Goal: Information Seeking & Learning: Learn about a topic

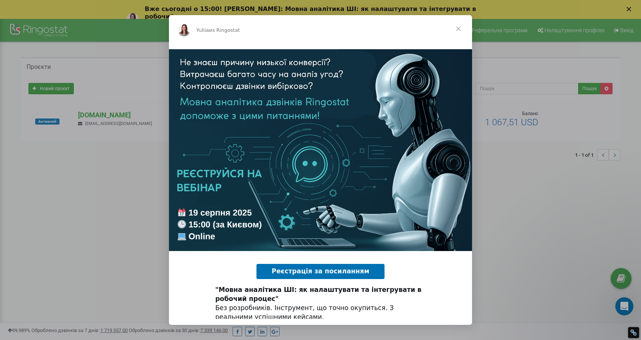
click at [458, 27] on span "Закрыть" at bounding box center [458, 28] width 27 height 27
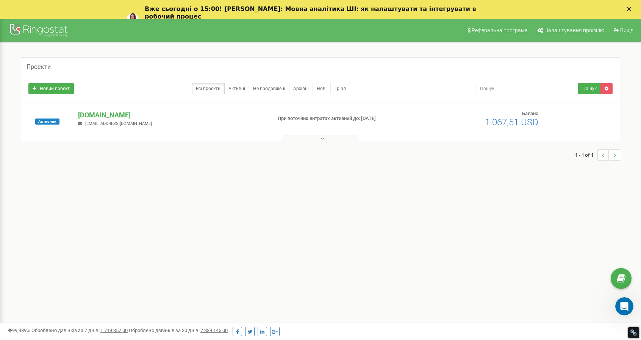
click at [415, 180] on div "Проєкти Новий проєкт Всі проєкти Активні Не продовжені Архівні [GEOGRAPHIC_DATA…" at bounding box center [321, 112] width 630 height 141
click at [328, 138] on button at bounding box center [321, 139] width 76 height 6
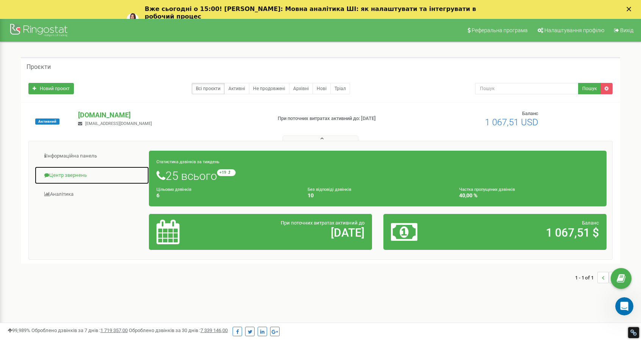
click at [62, 172] on link "Центр звернень" at bounding box center [91, 175] width 115 height 19
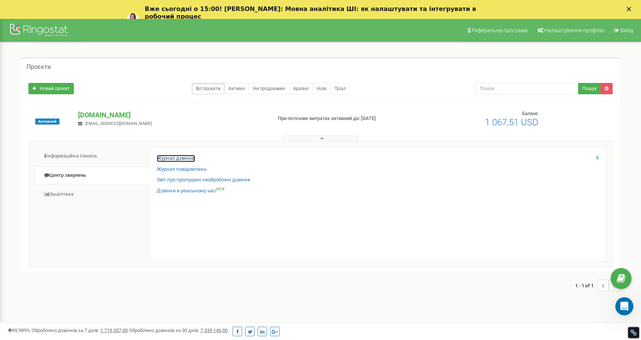
click at [183, 156] on link "Журнал дзвінків" at bounding box center [176, 158] width 38 height 7
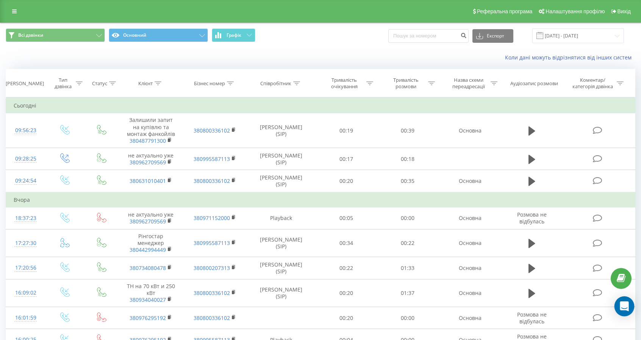
click at [623, 304] on icon "Open Intercom Messenger" at bounding box center [624, 307] width 9 height 10
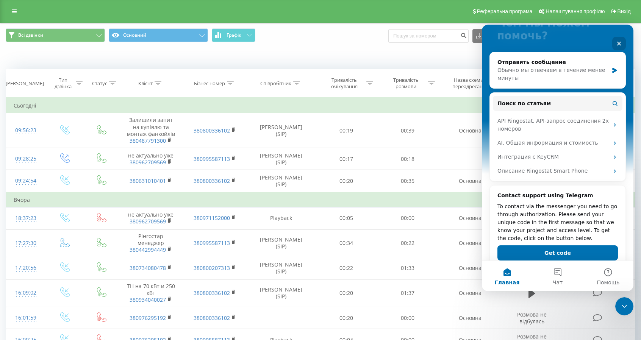
scroll to position [89, 0]
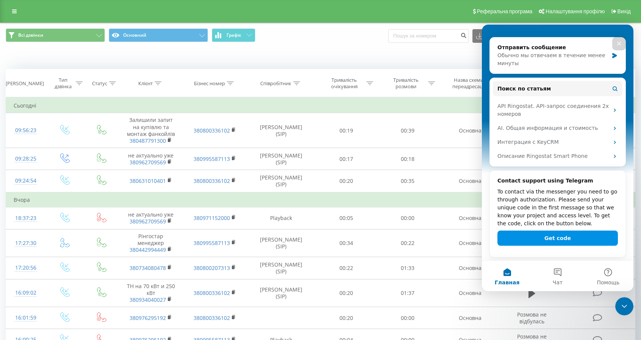
click at [554, 238] on button "Get code" at bounding box center [558, 238] width 121 height 15
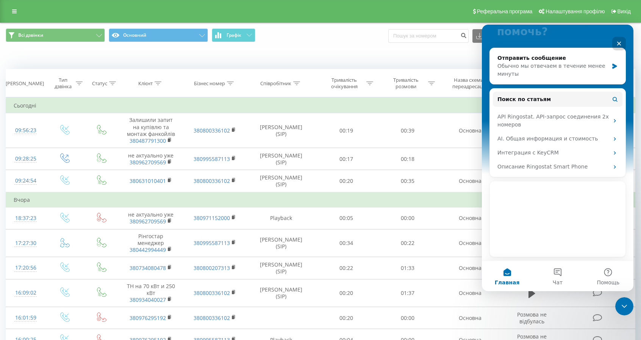
scroll to position [78, 0]
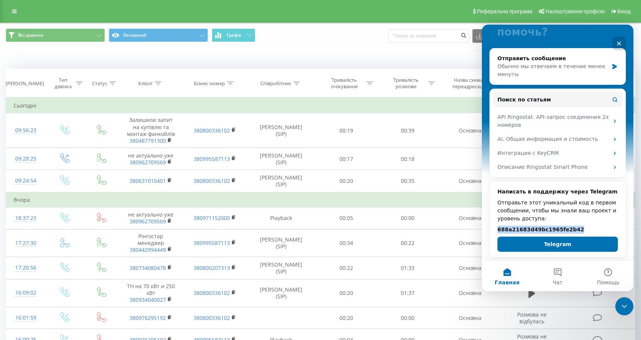
drag, startPoint x: 565, startPoint y: 228, endPoint x: 497, endPoint y: 230, distance: 67.9
click at [497, 230] on div "Написать в поддержку через Telegram Отправьте этот уникальный код в первом сооб…" at bounding box center [558, 220] width 136 height 76
copy h2 "688a21683d49bc1965fe2b42"
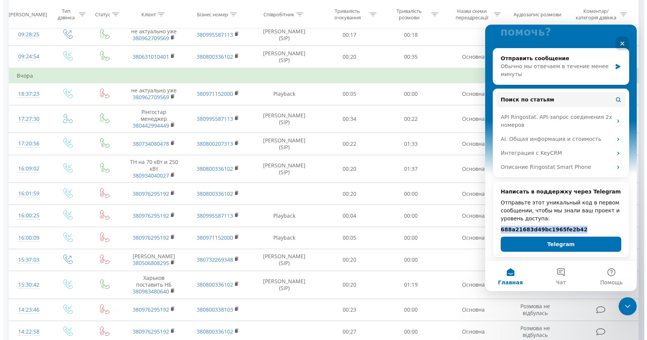
scroll to position [0, 0]
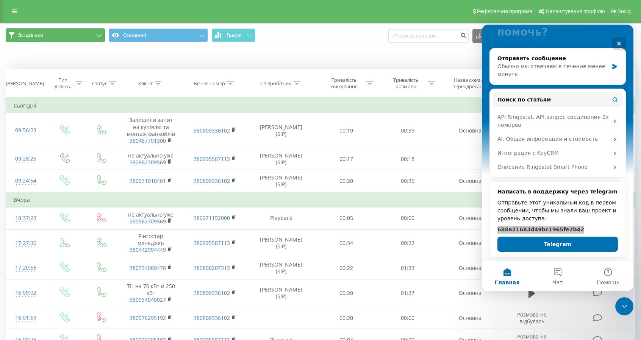
click at [101, 35] on icon at bounding box center [99, 35] width 6 height 3
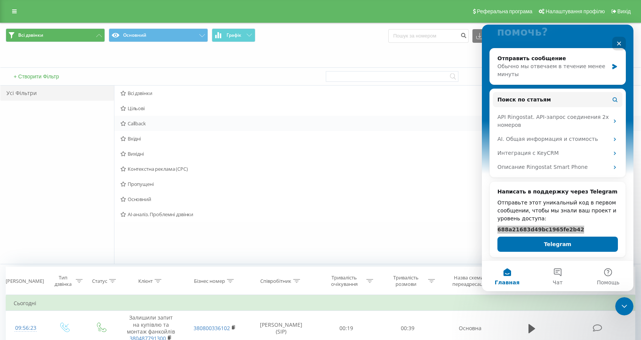
click at [133, 125] on span "Callback" at bounding box center [327, 123] width 412 height 5
click at [154, 171] on span "Контекстна реклама (CPC)" at bounding box center [327, 168] width 412 height 5
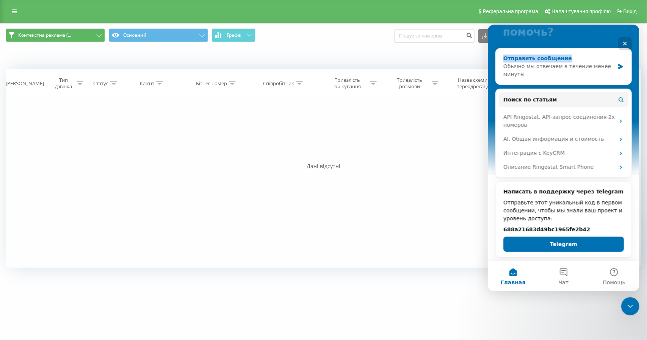
drag, startPoint x: 558, startPoint y: 34, endPoint x: 610, endPoint y: 48, distance: 53.6
click at [566, 67] on div "Привет! 👋 Чем мы можем помочь? Отправить сообщение Обычно мы отвечаем в течение…" at bounding box center [564, 103] width 152 height 315
click at [626, 43] on icon "Закрыть" at bounding box center [625, 43] width 6 height 6
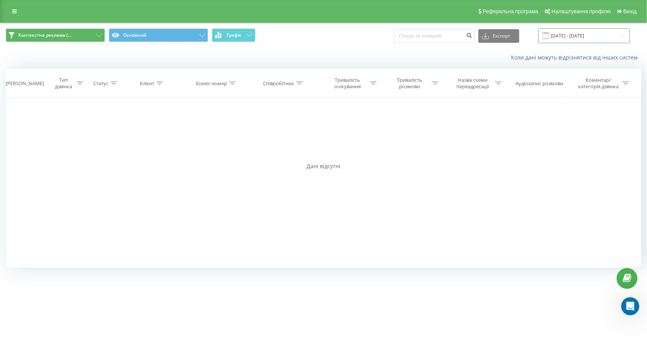
click at [590, 34] on input "19.07.2025 - 19.08.2025" at bounding box center [584, 35] width 92 height 15
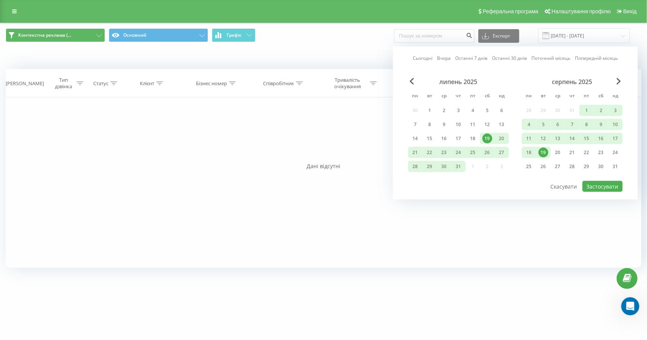
click at [547, 153] on div "19" at bounding box center [544, 153] width 10 height 10
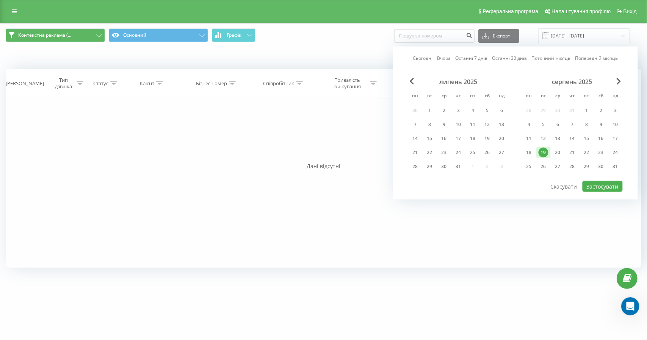
click at [420, 58] on link "Сьогодні" at bounding box center [423, 58] width 20 height 7
click at [607, 187] on button "Застосувати" at bounding box center [603, 186] width 40 height 11
type input "19.08.2025 - 19.08.2025"
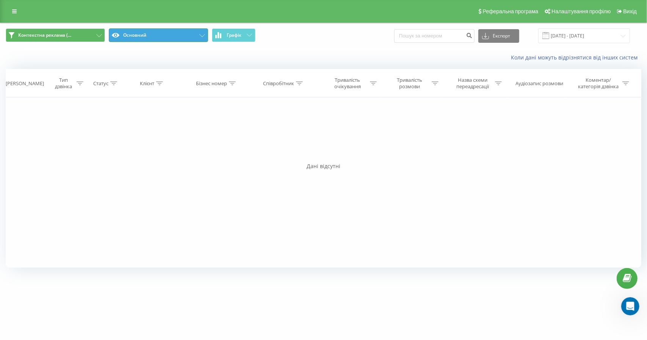
click at [155, 39] on button "Основний" at bounding box center [158, 35] width 99 height 14
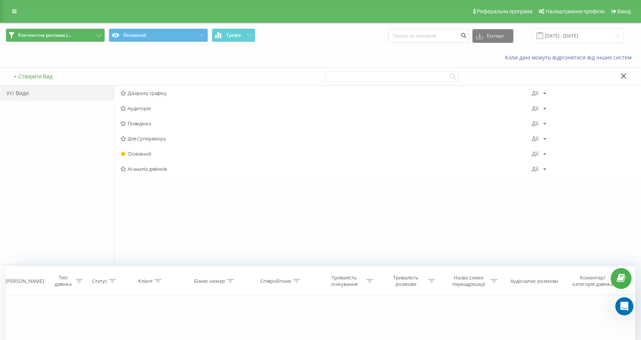
click at [18, 94] on div "Усі Види" at bounding box center [57, 93] width 114 height 15
click at [122, 93] on icon at bounding box center [124, 93] width 6 height 5
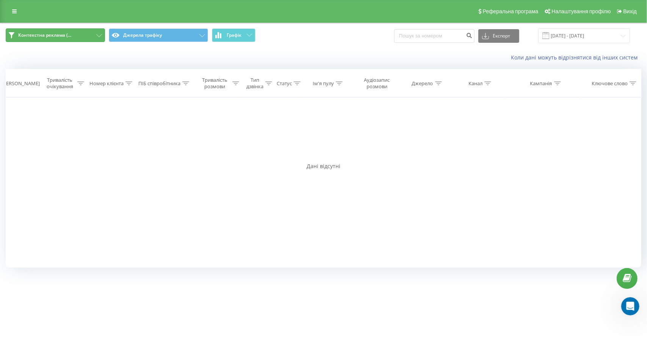
click at [31, 33] on span "Контекстна реклама (..." at bounding box center [44, 35] width 53 height 6
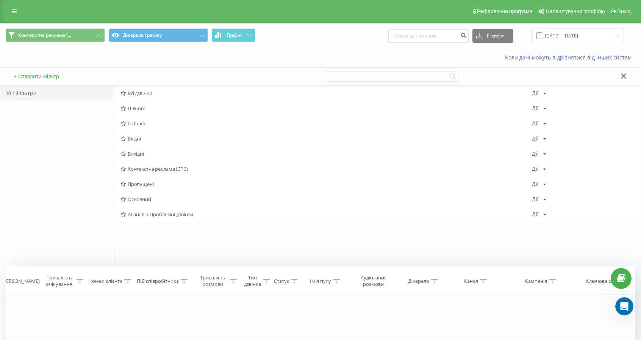
click at [18, 95] on div "Усі Фільтри" at bounding box center [57, 93] width 114 height 15
click at [16, 36] on button "Контекстна реклама (..." at bounding box center [55, 35] width 99 height 14
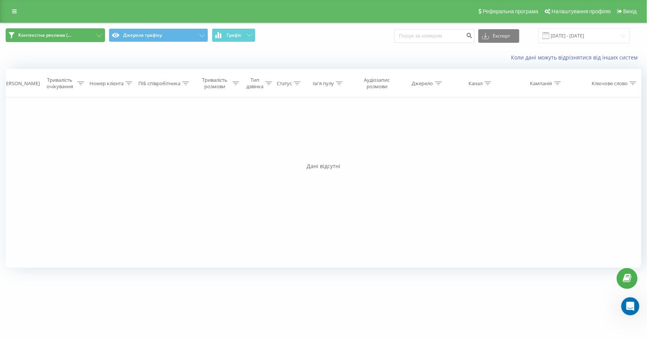
click at [101, 37] on button "Контекстна реклама (..." at bounding box center [55, 35] width 99 height 14
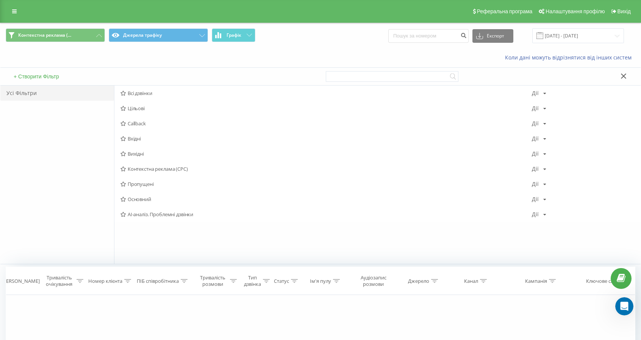
click at [12, 94] on div "Усі Фільтри" at bounding box center [57, 93] width 114 height 15
click at [624, 74] on icon at bounding box center [624, 76] width 6 height 5
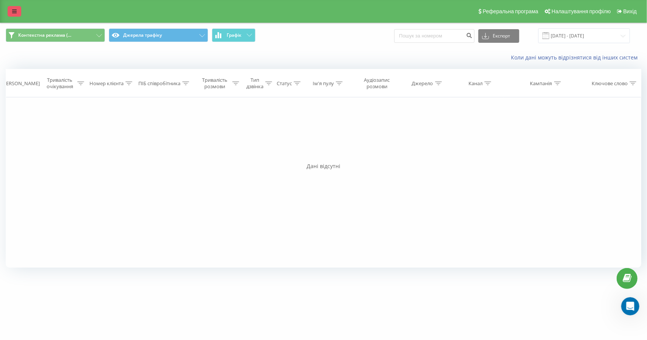
click at [17, 8] on link at bounding box center [15, 11] width 14 height 11
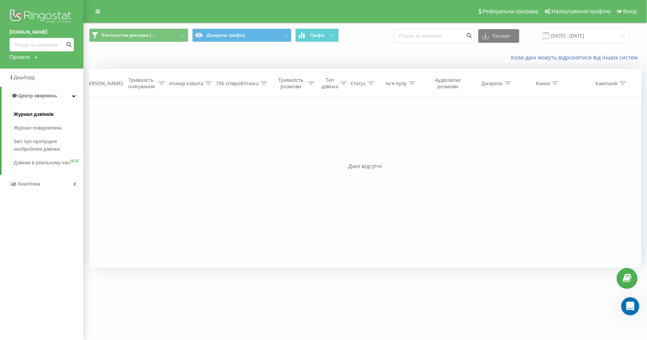
click at [29, 115] on span "Журнал дзвінків" at bounding box center [34, 115] width 40 height 8
click at [24, 115] on span "Журнал дзвінків" at bounding box center [34, 115] width 40 height 8
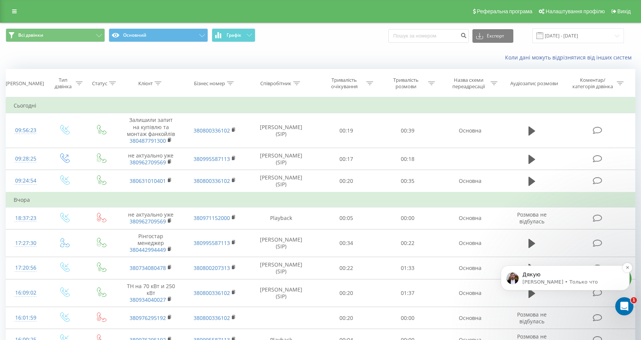
click at [544, 282] on p "Serhii • Только что" at bounding box center [572, 282] width 98 height 7
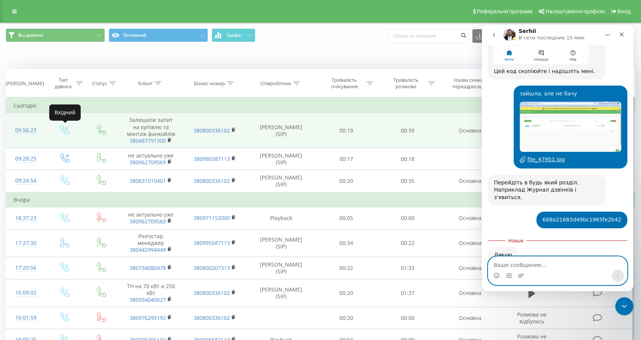
scroll to position [673, 0]
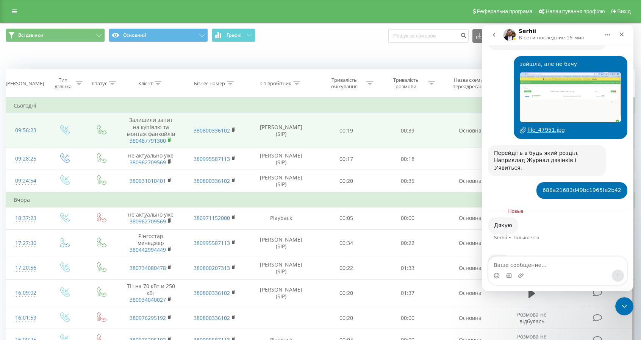
click at [171, 140] on icon at bounding box center [170, 140] width 4 height 5
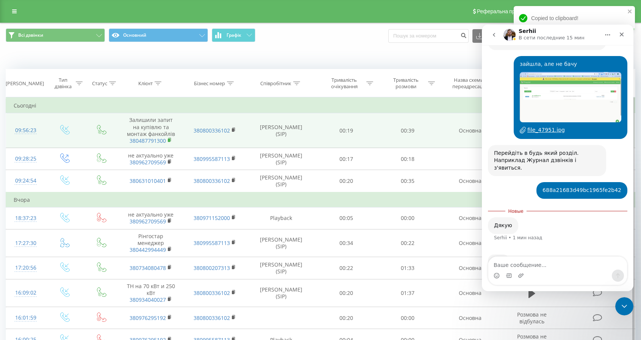
click at [171, 140] on icon at bounding box center [170, 140] width 4 height 5
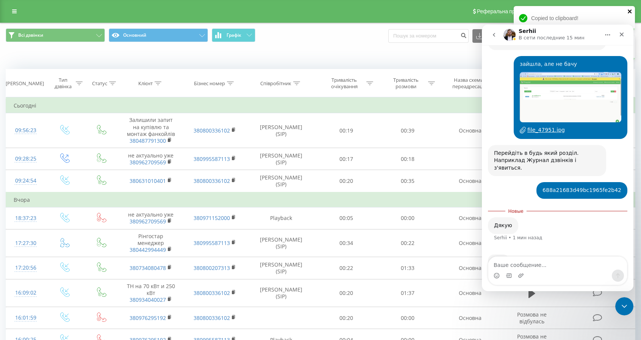
click at [629, 12] on icon "close" at bounding box center [630, 11] width 5 height 6
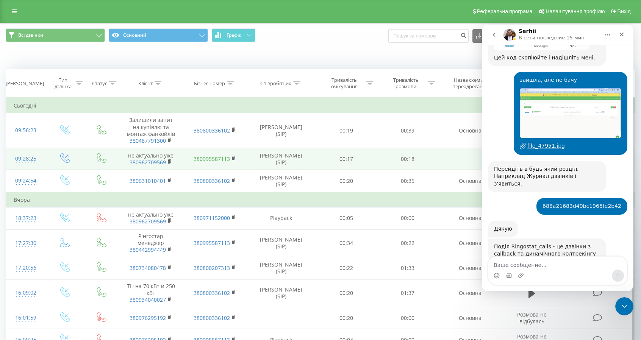
scroll to position [655, 0]
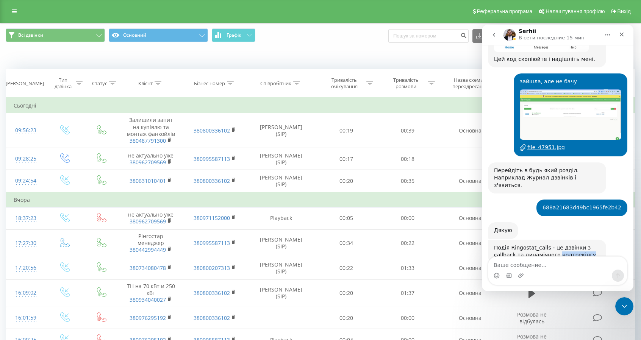
drag, startPoint x: 564, startPoint y: 232, endPoint x: 534, endPoint y: 232, distance: 30.3
click at [534, 245] on div "Подія Ringostat_calls - це дзвінки з callback та динамічного колтрекінгу" at bounding box center [547, 252] width 106 height 15
click at [521, 266] on textarea "Ваше сообщение..." at bounding box center [558, 263] width 139 height 13
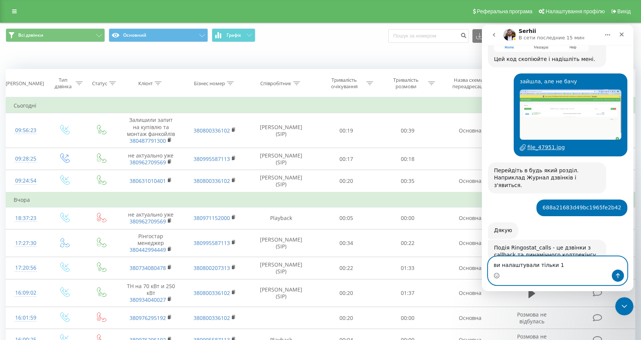
drag, startPoint x: 555, startPoint y: 265, endPoint x: 949, endPoint y: 287, distance: 394.5
click html "Serhii В сети последние 15 мин Ringostat каждый день помогает бизнесу эффективн…"
type textarea "ви налаштували тільки 1"
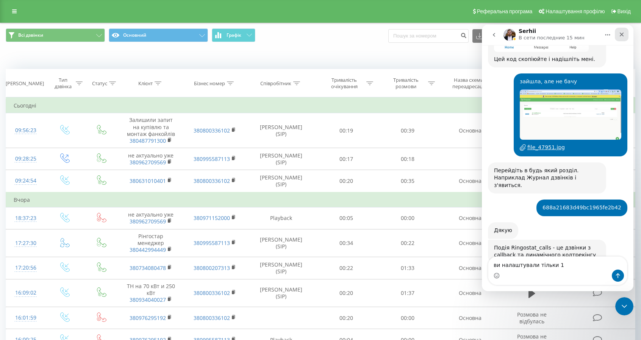
click at [624, 35] on icon "Закрыть" at bounding box center [622, 34] width 6 height 6
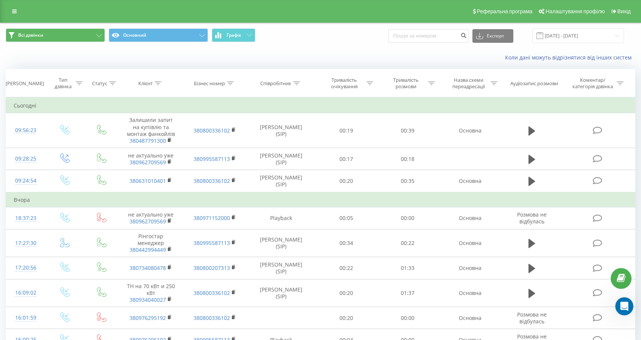
scroll to position [1185, 0]
click at [100, 35] on icon at bounding box center [99, 35] width 6 height 3
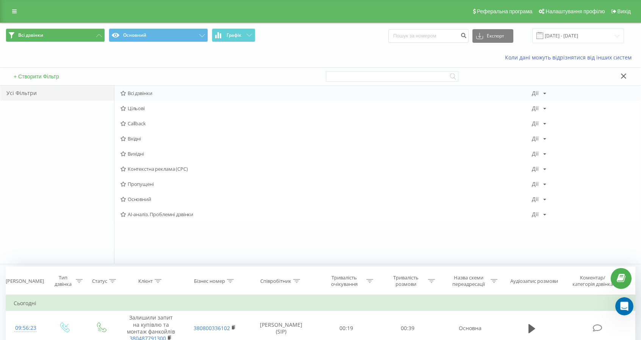
click at [546, 93] on icon at bounding box center [545, 93] width 3 height 5
click at [134, 91] on span "Всі дзвінки" at bounding box center [327, 93] width 412 height 5
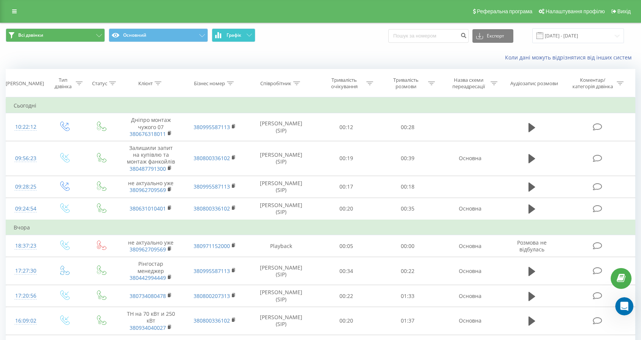
click at [238, 34] on span "Графік" at bounding box center [234, 35] width 15 height 5
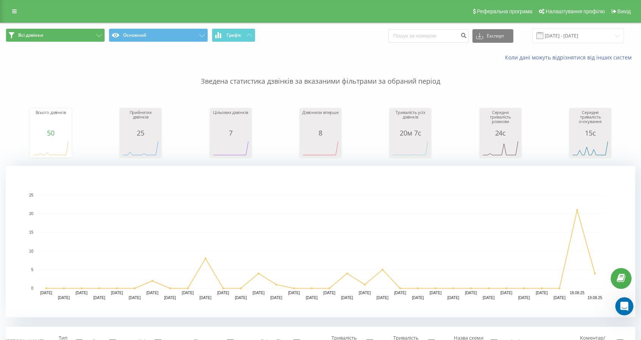
scroll to position [1309, 0]
click at [202, 33] on button "Основний" at bounding box center [158, 35] width 99 height 14
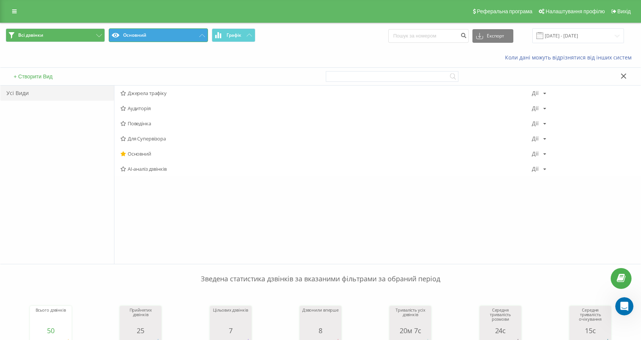
click at [147, 35] on button "Основний" at bounding box center [158, 35] width 99 height 14
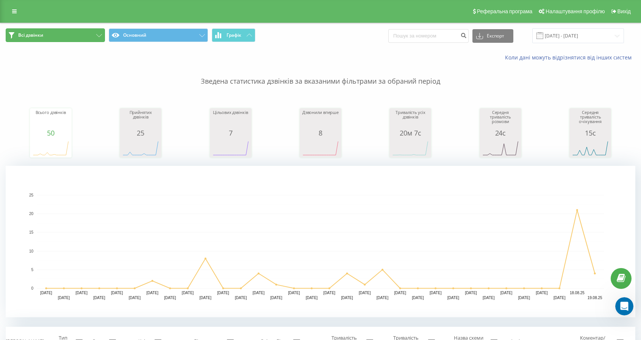
click at [51, 36] on button "Всі дзвінки" at bounding box center [55, 35] width 99 height 14
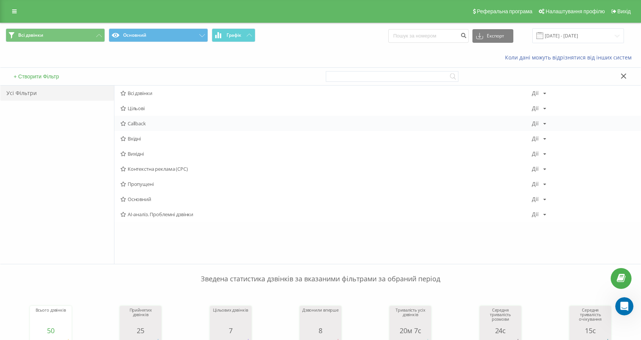
click at [136, 122] on span "Callback" at bounding box center [327, 123] width 412 height 5
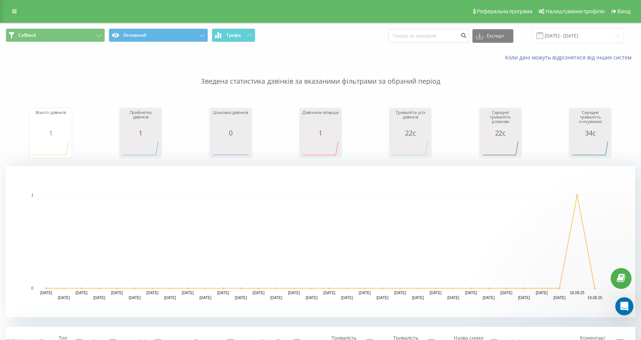
scroll to position [1362, 0]
click at [44, 39] on button "Callback" at bounding box center [55, 35] width 99 height 14
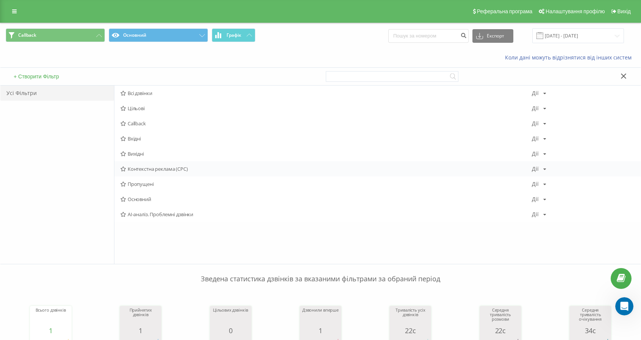
click at [149, 169] on span "Контекстна реклама (CPC)" at bounding box center [327, 168] width 412 height 5
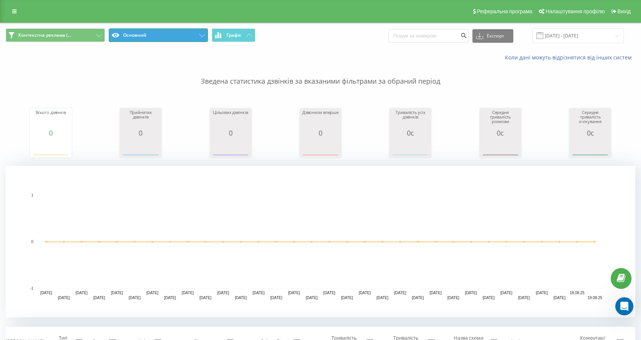
click at [163, 34] on button "Основний" at bounding box center [158, 35] width 99 height 14
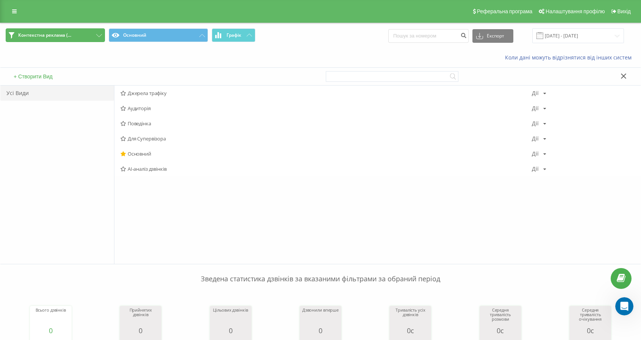
click at [64, 36] on span "Контекстна реклама (..." at bounding box center [44, 35] width 53 height 6
click at [11, 34] on icon at bounding box center [12, 35] width 6 height 6
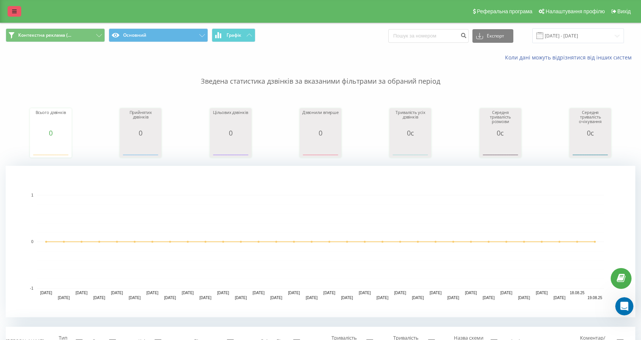
click at [15, 11] on icon at bounding box center [14, 11] width 5 height 5
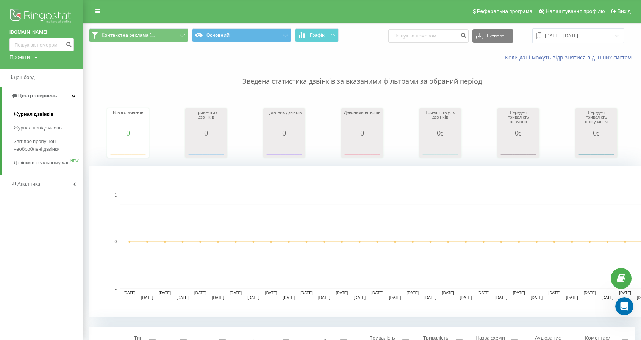
click at [25, 116] on span "Журнал дзвінків" at bounding box center [34, 115] width 40 height 8
click at [19, 128] on span "Журнал повідомлень" at bounding box center [40, 128] width 52 height 8
click at [16, 128] on span "Журнал повідомлень" at bounding box center [40, 128] width 52 height 8
click at [17, 56] on div "Проекти" at bounding box center [19, 57] width 20 height 8
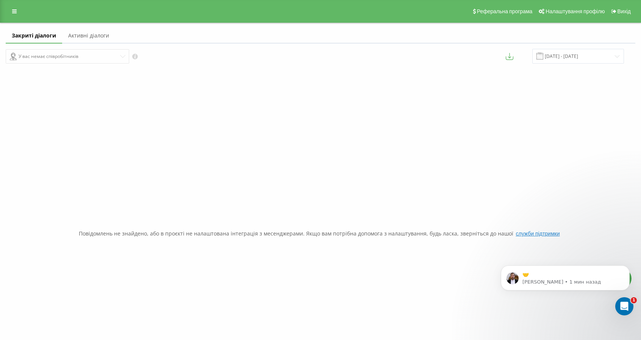
click at [85, 16] on div "Реферальна програма Налаштування профілю Вихід" at bounding box center [320, 11] width 641 height 23
click at [15, 12] on icon at bounding box center [14, 11] width 5 height 5
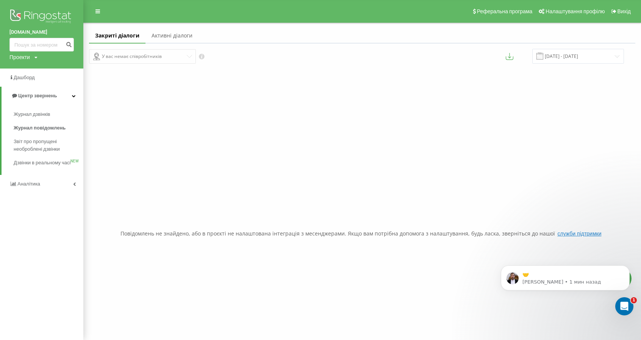
click at [33, 28] on link "[DOMAIN_NAME]" at bounding box center [41, 32] width 64 height 8
click at [24, 60] on div "Проекти" at bounding box center [19, 57] width 20 height 8
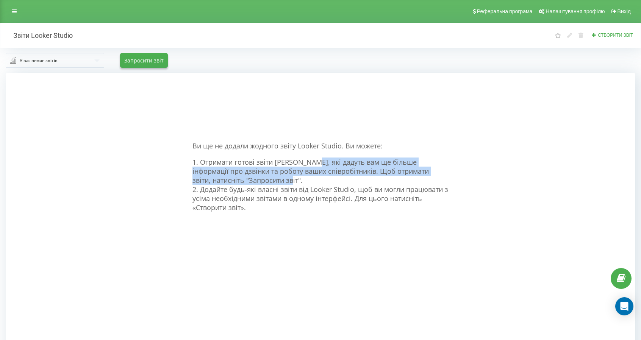
drag, startPoint x: 307, startPoint y: 165, endPoint x: 262, endPoint y: 180, distance: 47.4
click at [262, 180] on div "Ви ще не додали жодного звіту Looker Studio. Ви можете: 1. Отримати готові звіт…" at bounding box center [321, 243] width 257 height 340
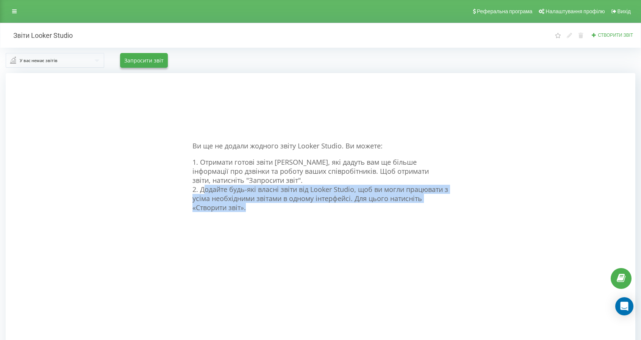
drag, startPoint x: 201, startPoint y: 190, endPoint x: 334, endPoint y: 207, distance: 133.7
click at [334, 207] on div "Ви ще не додали жодного звіту Looker Studio. Ви можете: 1. Отримати готові звіт…" at bounding box center [321, 243] width 257 height 340
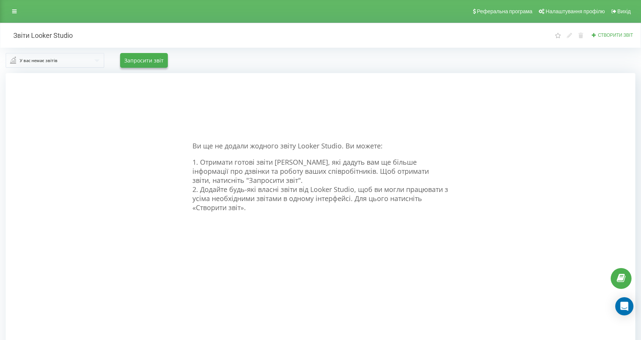
click at [20, 62] on div "У вас немає звітів" at bounding box center [39, 60] width 38 height 8
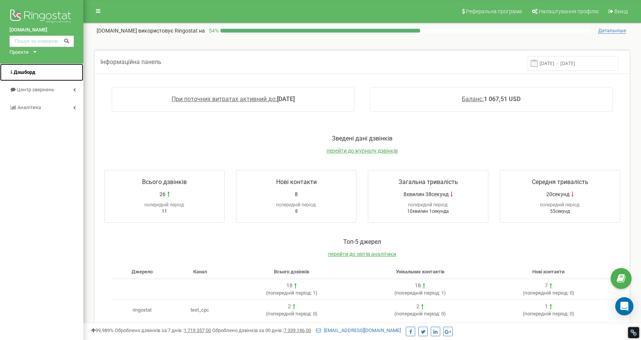
click at [18, 72] on span "Дашборд" at bounding box center [25, 72] width 22 height 6
click at [101, 10] on link at bounding box center [98, 10] width 14 height 11
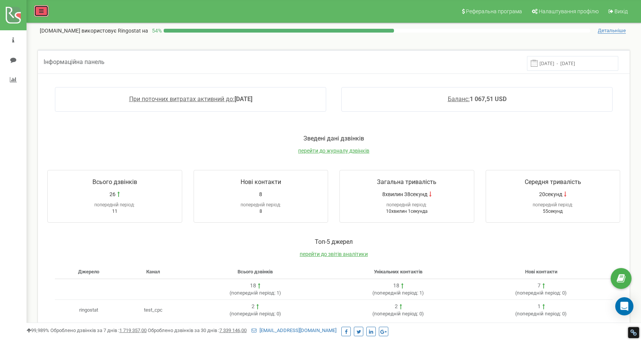
click at [41, 9] on icon at bounding box center [41, 10] width 5 height 5
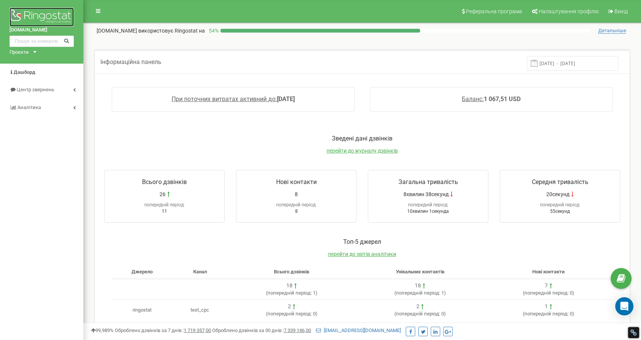
click at [33, 11] on img at bounding box center [41, 17] width 64 height 19
